Goal: Download file/media

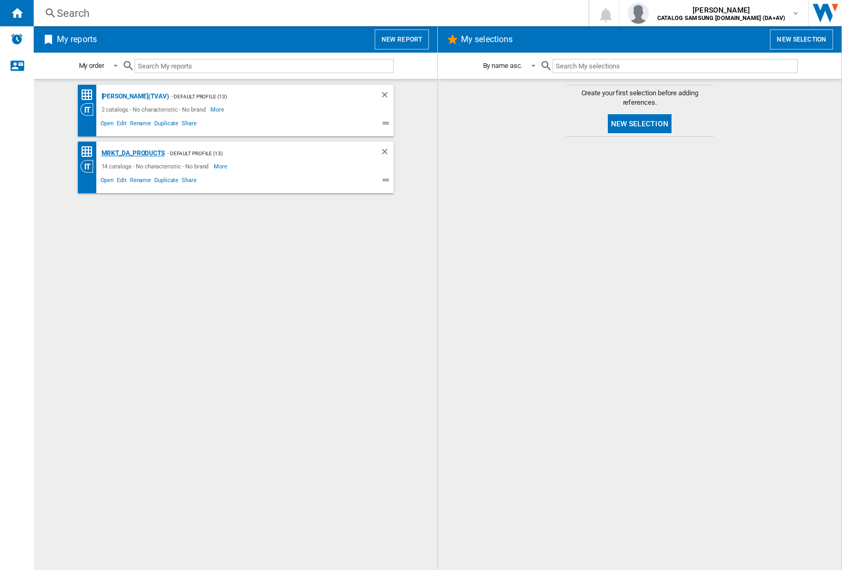
click at [133, 153] on div "MRKT_DA_PRODUCTS" at bounding box center [132, 153] width 66 height 13
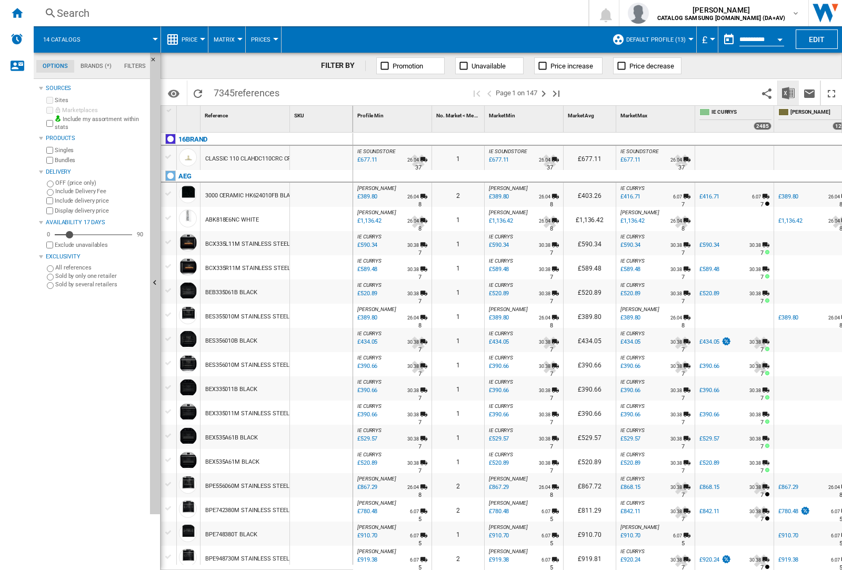
click at [787, 92] on img "Download in Excel" at bounding box center [788, 93] width 13 height 13
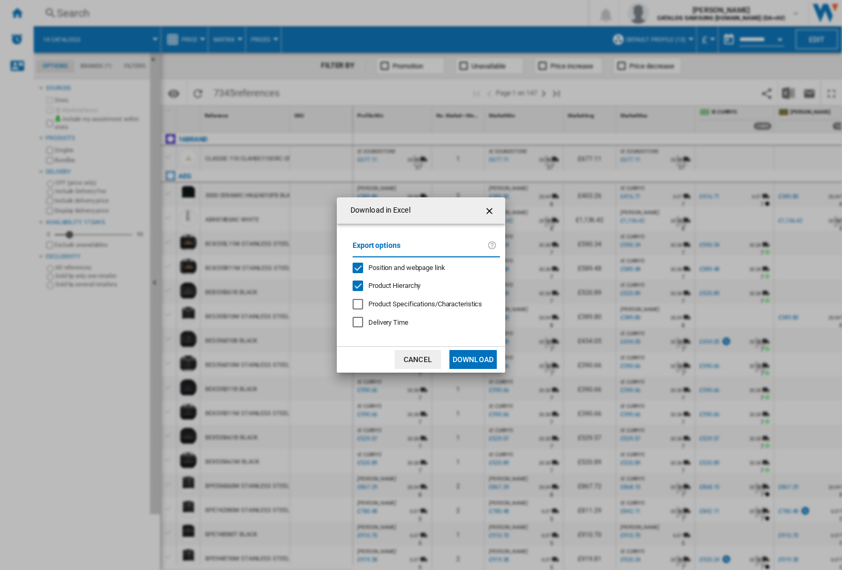
click at [400, 267] on span "Position and webpage link" at bounding box center [406, 268] width 77 height 8
click at [473, 359] on button "Download" at bounding box center [472, 359] width 47 height 19
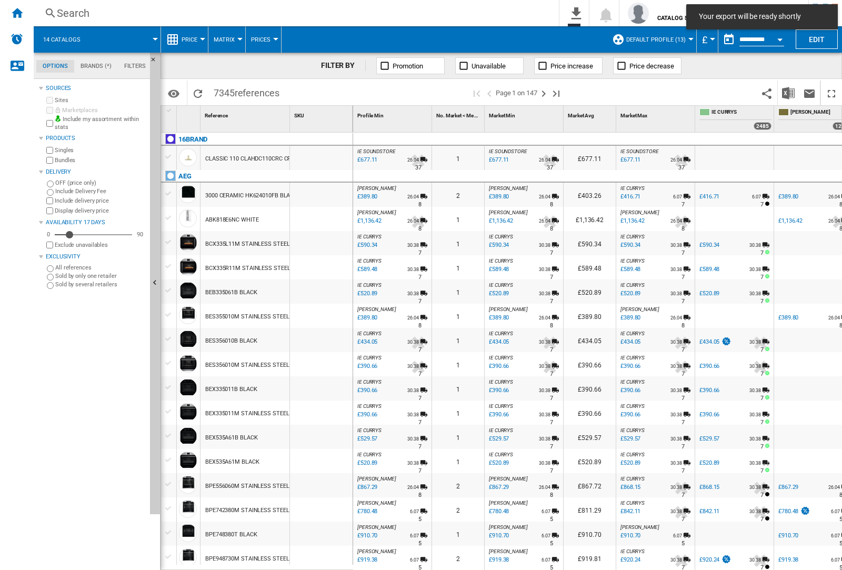
click at [325, 241] on div at bounding box center [321, 243] width 63 height 24
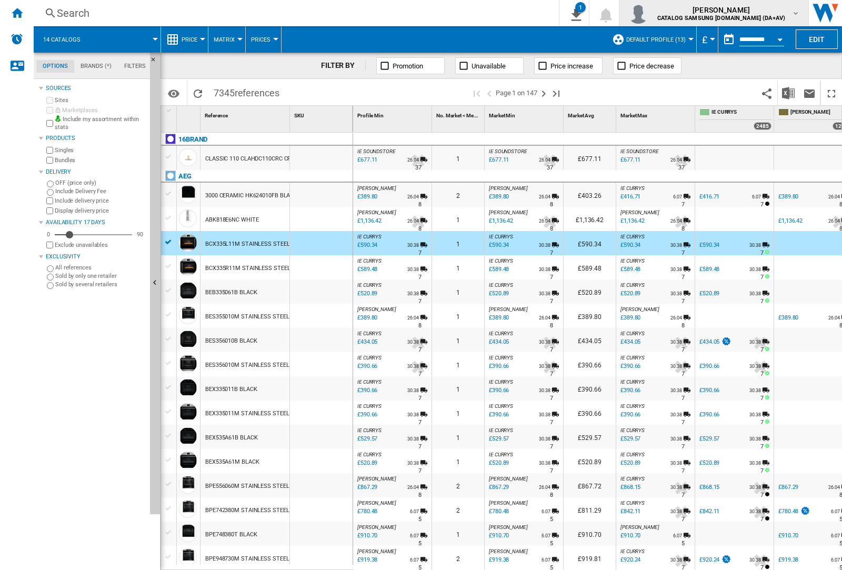
click at [649, 13] on img "button" at bounding box center [638, 13] width 21 height 21
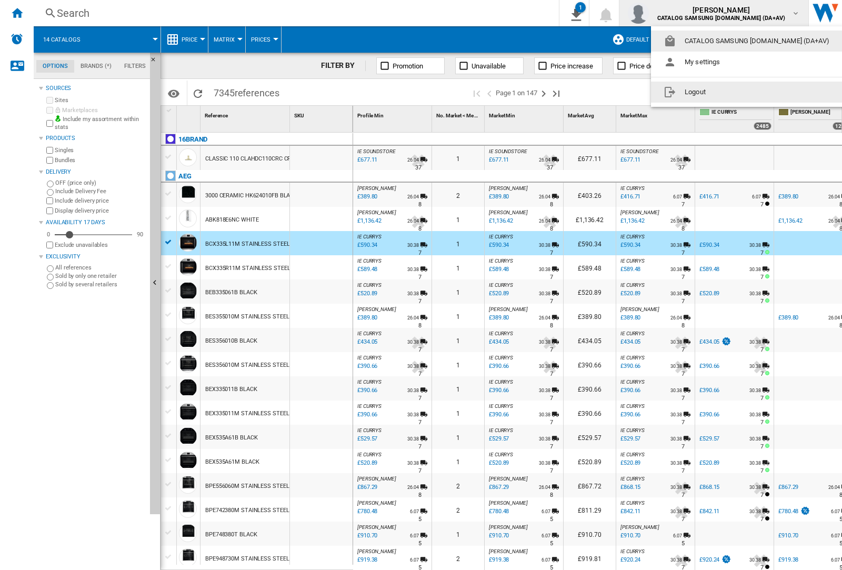
click at [732, 92] on button "Logout" at bounding box center [748, 92] width 195 height 21
